Goal: Information Seeking & Learning: Understand process/instructions

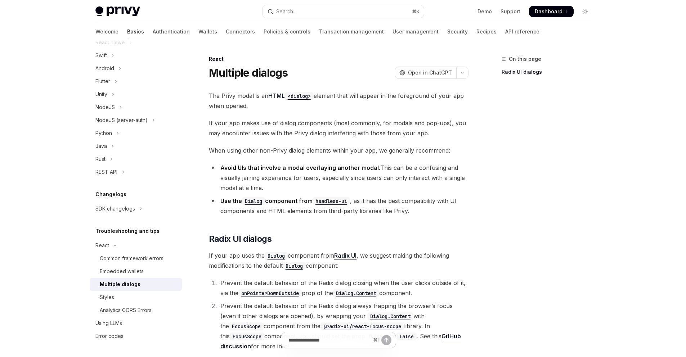
type textarea "*"
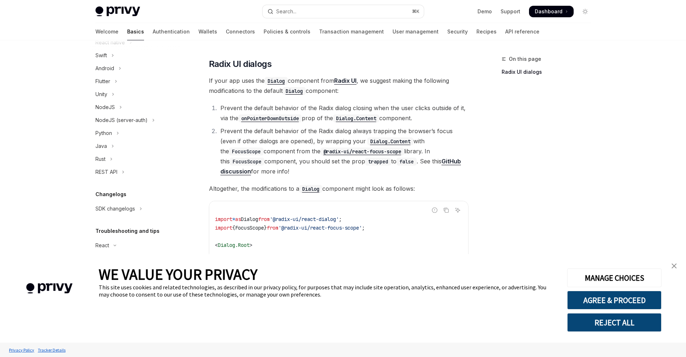
scroll to position [313, 0]
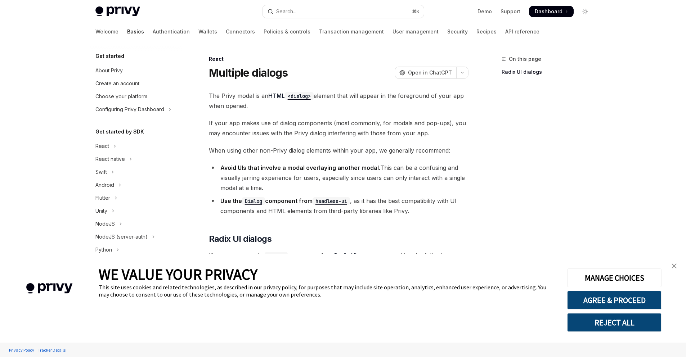
scroll to position [117, 0]
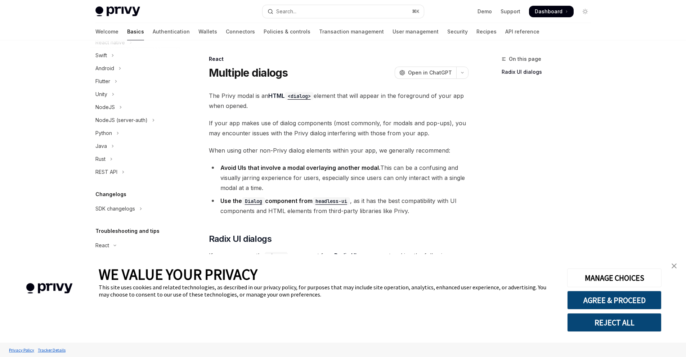
type textarea "*"
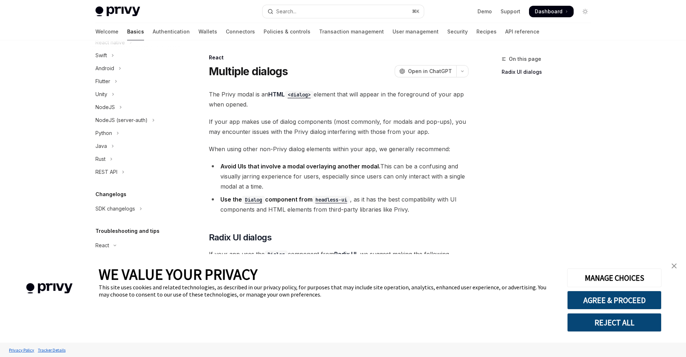
click at [678, 267] on link "close banner" at bounding box center [674, 266] width 14 height 14
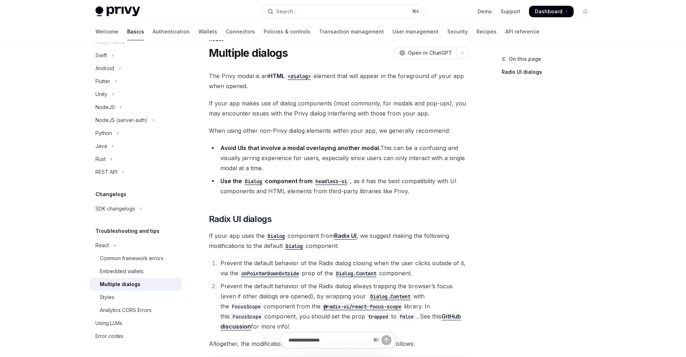
scroll to position [21, 0]
click at [253, 100] on span "If your app makes use of dialog components (most commonly, for modals and pop-u…" at bounding box center [339, 107] width 260 height 20
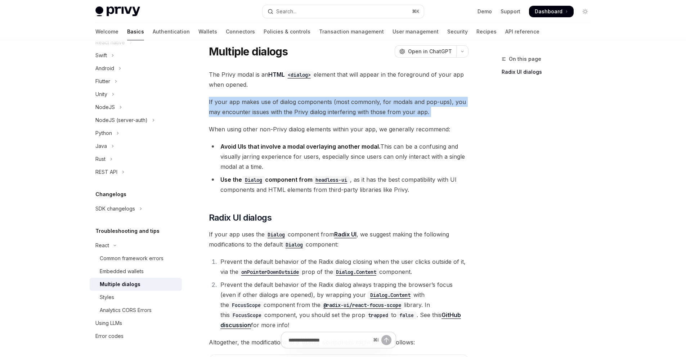
click at [253, 100] on span "If your app makes use of dialog components (most commonly, for modals and pop-u…" at bounding box center [339, 107] width 260 height 20
click at [341, 114] on span "If your app makes use of dialog components (most commonly, for modals and pop-u…" at bounding box center [339, 107] width 260 height 20
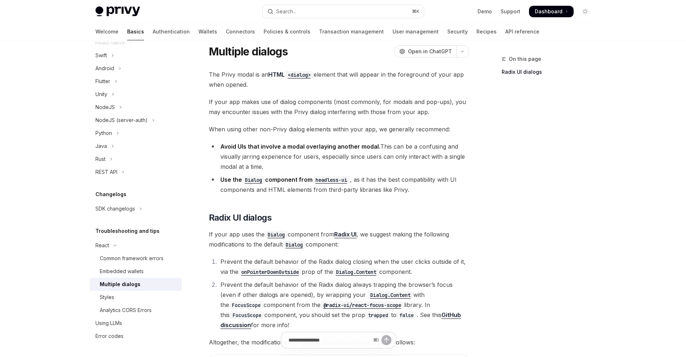
click at [232, 117] on span "If your app makes use of dialog components (most commonly, for modals and pop-u…" at bounding box center [339, 107] width 260 height 20
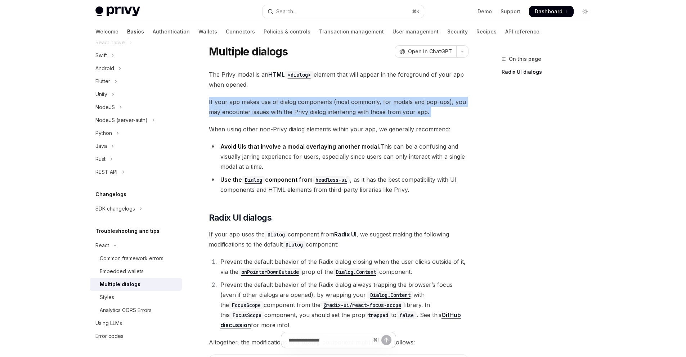
click at [232, 117] on span "If your app makes use of dialog components (most commonly, for modals and pop-u…" at bounding box center [339, 107] width 260 height 20
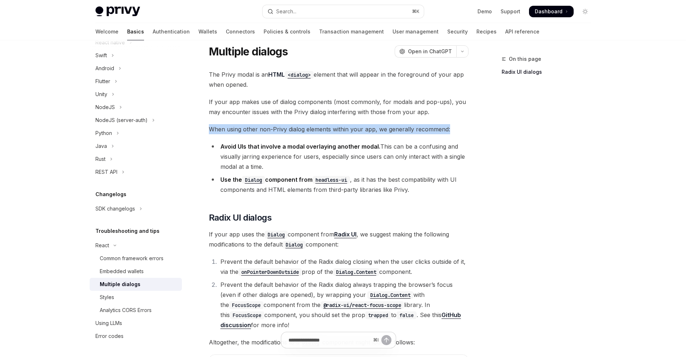
click at [330, 118] on div "The Privy modal is an HTML <dialog> element that will appear in the foreground …" at bounding box center [339, 300] width 260 height 460
click at [350, 111] on span "If your app makes use of dialog components (most commonly, for modals and pop-u…" at bounding box center [339, 107] width 260 height 20
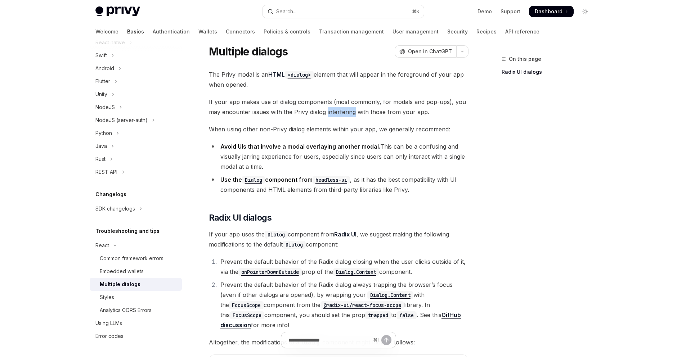
click at [350, 111] on span "If your app makes use of dialog components (most commonly, for modals and pop-u…" at bounding box center [339, 107] width 260 height 20
click at [293, 119] on div "The Privy modal is an HTML <dialog> element that will appear in the foreground …" at bounding box center [339, 300] width 260 height 460
click at [271, 128] on span "When using other non-Privy dialog elements within your app, we generally recomm…" at bounding box center [339, 129] width 260 height 10
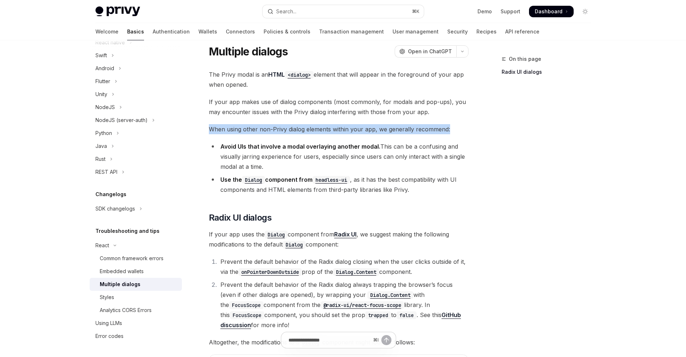
click at [271, 128] on span "When using other non-Privy dialog elements within your app, we generally recomm…" at bounding box center [339, 129] width 260 height 10
click at [328, 141] on div "The Privy modal is an HTML <dialog> element that will appear in the foreground …" at bounding box center [339, 300] width 260 height 460
click at [265, 148] on strong "Avoid UIs that involve a modal overlaying another modal." at bounding box center [300, 146] width 160 height 7
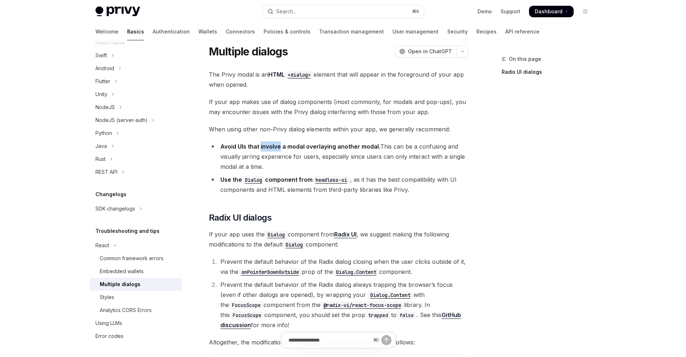
click at [265, 148] on strong "Avoid UIs that involve a modal overlaying another modal." at bounding box center [300, 146] width 160 height 7
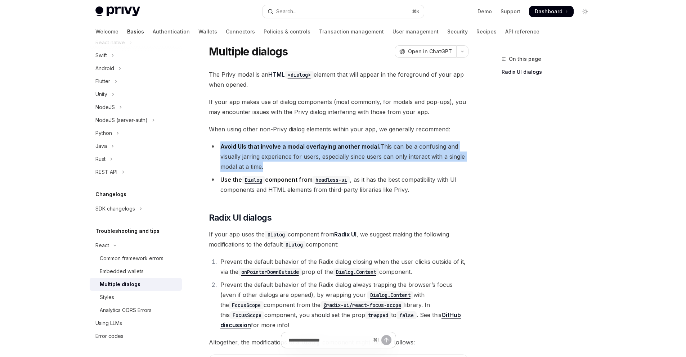
click at [265, 148] on strong "Avoid UIs that involve a modal overlaying another modal." at bounding box center [300, 146] width 160 height 7
click at [343, 164] on li "Avoid UIs that involve a modal overlaying another modal. This can be a confusin…" at bounding box center [339, 157] width 260 height 30
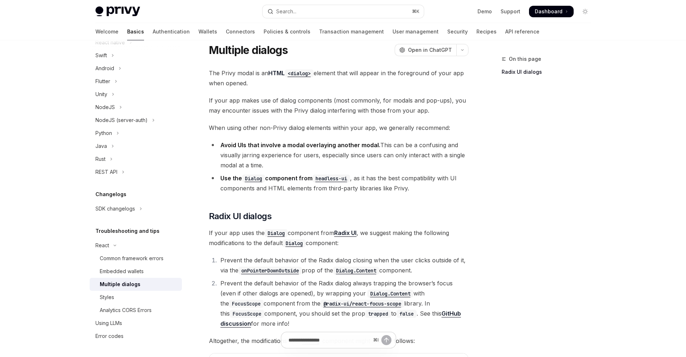
scroll to position [24, 0]
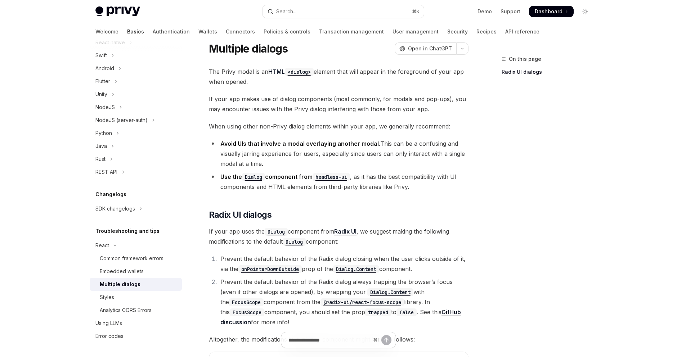
click at [299, 153] on li "Avoid UIs that involve a modal overlaying another modal. This can be a confusin…" at bounding box center [339, 154] width 260 height 30
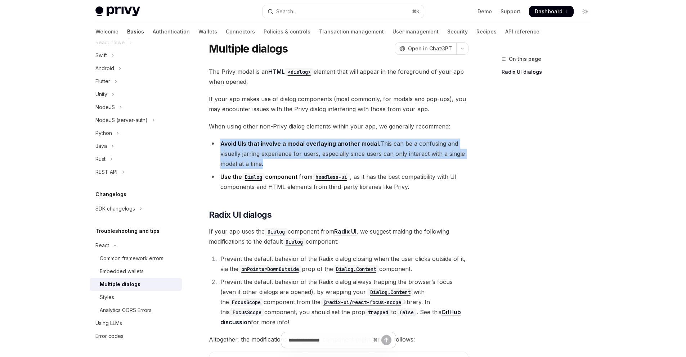
click at [299, 153] on li "Avoid UIs that involve a modal overlaying another modal. This can be a confusin…" at bounding box center [339, 154] width 260 height 30
click at [243, 152] on li "Avoid UIs that involve a modal overlaying another modal. This can be a confusin…" at bounding box center [339, 154] width 260 height 30
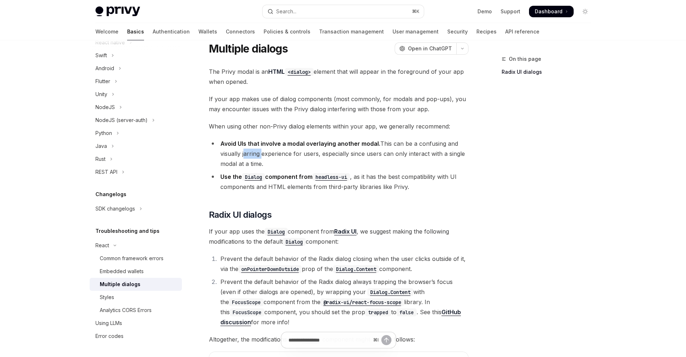
click at [243, 152] on li "Avoid UIs that involve a modal overlaying another modal. This can be a confusin…" at bounding box center [339, 154] width 260 height 30
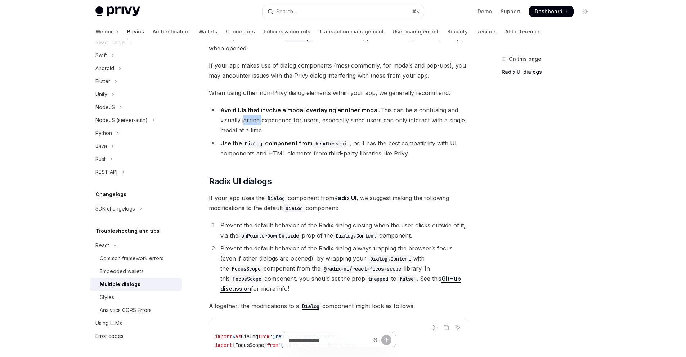
scroll to position [58, 0]
click at [450, 145] on li "Use the Dialog component from headless-ui , as it has the best compatibility wi…" at bounding box center [339, 148] width 260 height 20
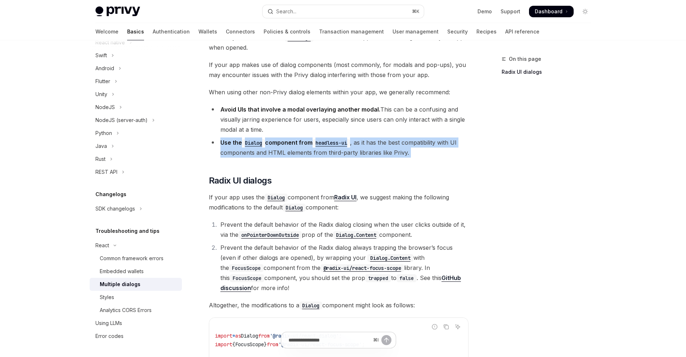
click at [450, 145] on li "Use the Dialog component from headless-ui , as it has the best compatibility wi…" at bounding box center [339, 148] width 260 height 20
click at [459, 156] on li "Use the Dialog component from headless-ui , as it has the best compatibility wi…" at bounding box center [339, 148] width 260 height 20
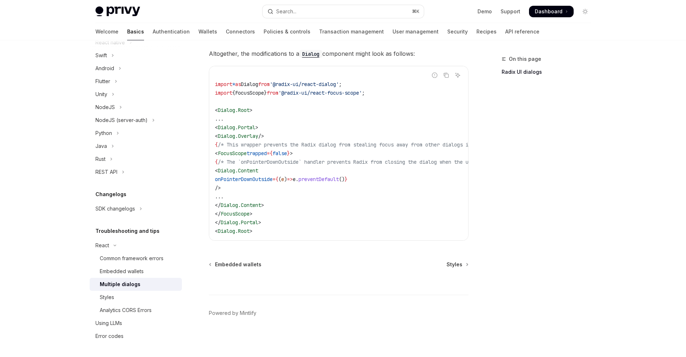
scroll to position [313, 0]
click at [337, 172] on code "import * as Dialog from '@radix-ui/react-dialog' ; import { FocusScope } from '…" at bounding box center [383, 153] width 337 height 164
click at [339, 176] on span "preventDefault" at bounding box center [319, 179] width 40 height 6
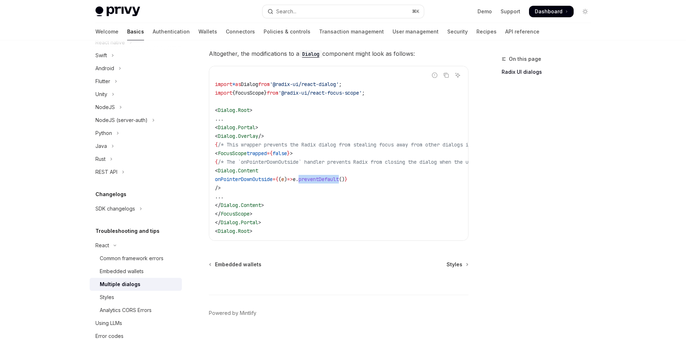
click at [339, 176] on span "preventDefault" at bounding box center [319, 179] width 40 height 6
